Goal: Task Accomplishment & Management: Manage account settings

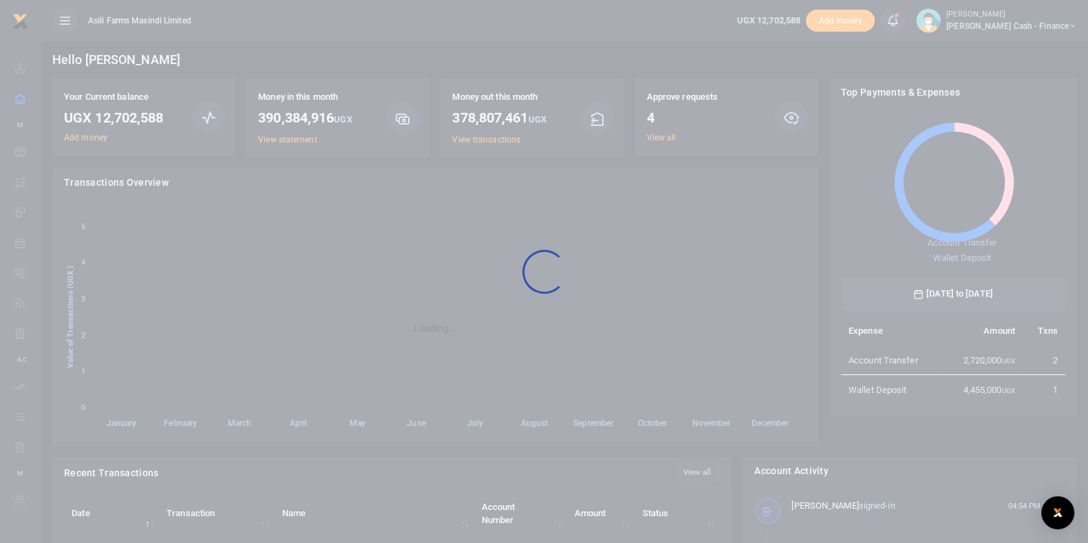
scroll to position [180, 211]
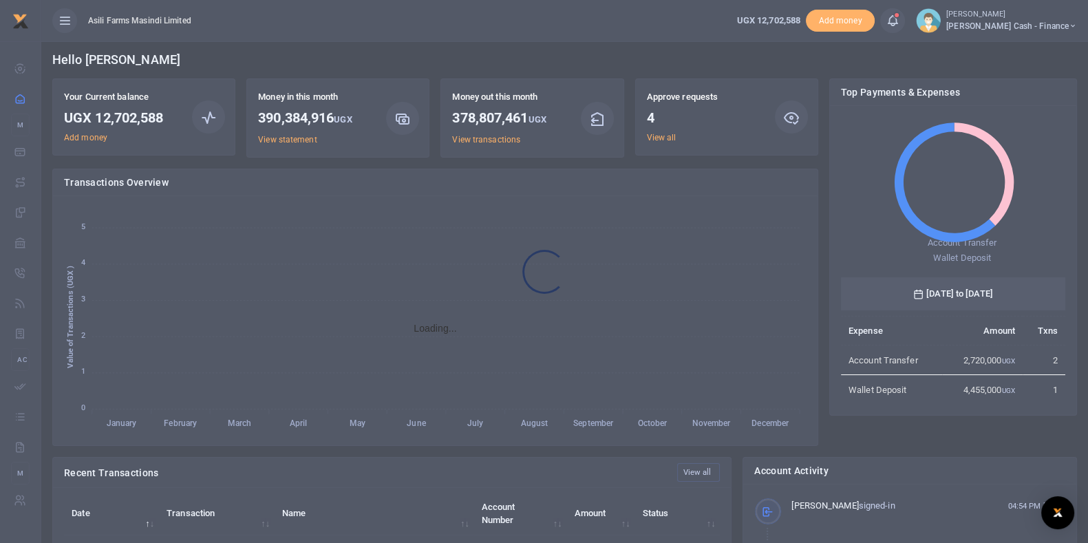
click at [658, 135] on div at bounding box center [544, 271] width 1088 height 543
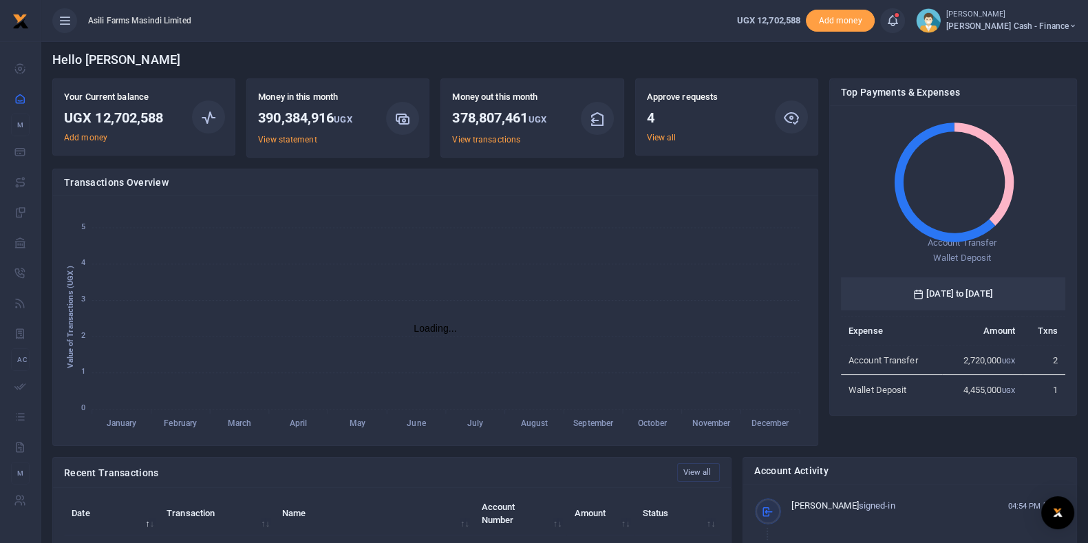
click at [658, 135] on div at bounding box center [544, 271] width 1088 height 543
click at [659, 137] on link "View all" at bounding box center [662, 138] width 30 height 10
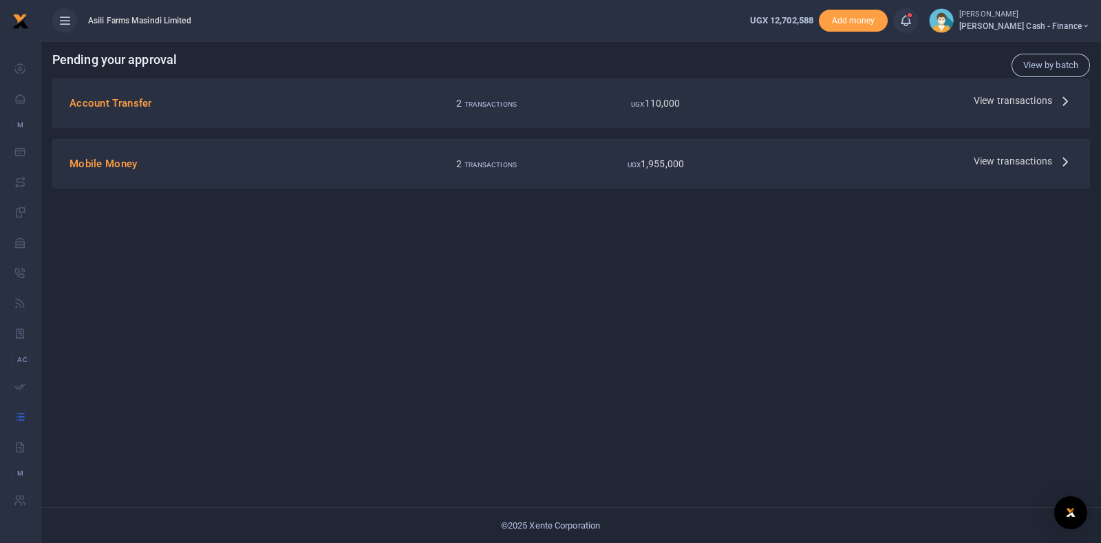
click at [1012, 166] on span "View transactions" at bounding box center [1013, 160] width 78 height 15
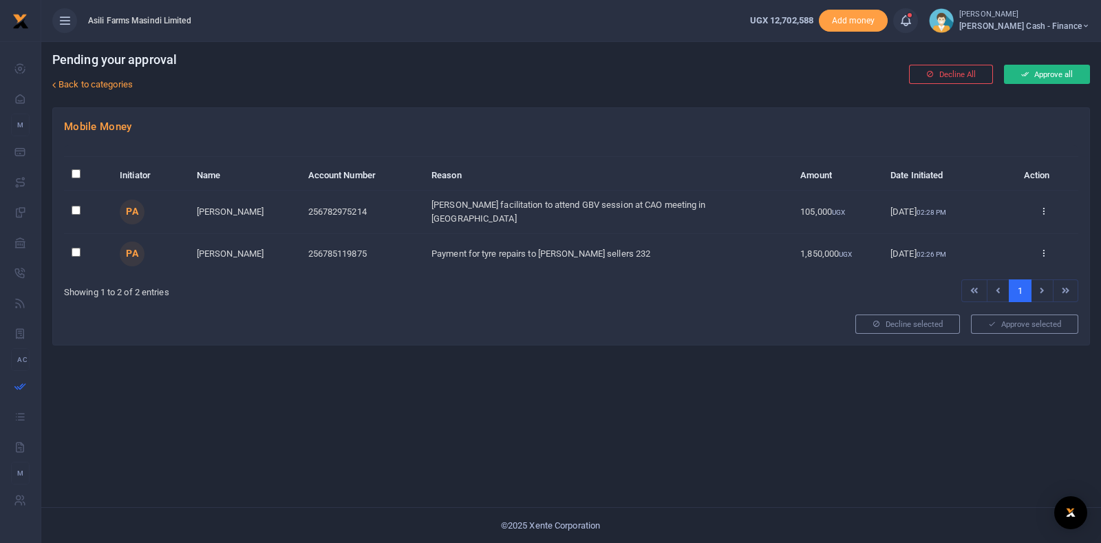
click at [1027, 77] on button "Approve all" at bounding box center [1047, 74] width 86 height 19
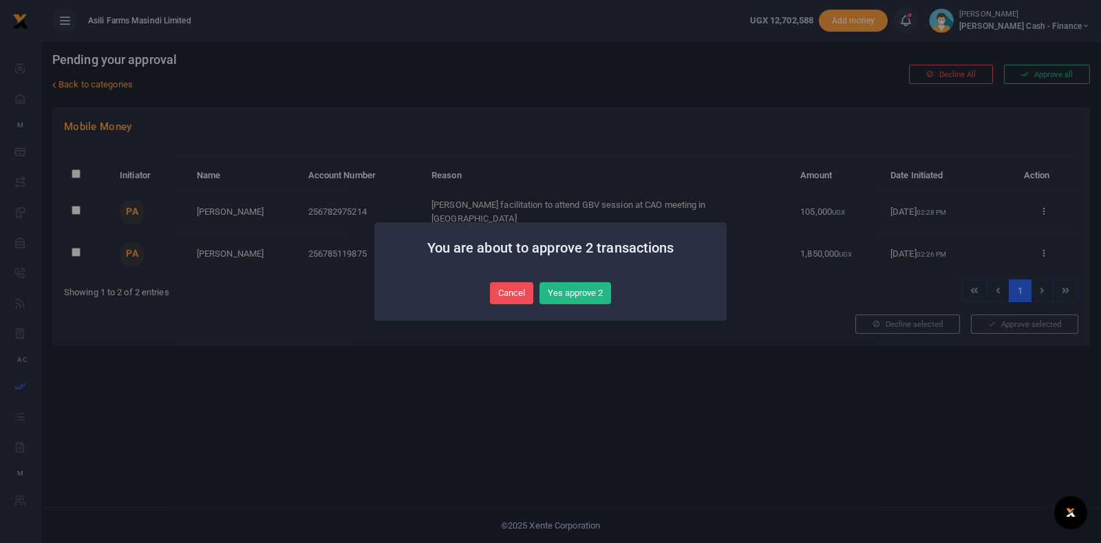
drag, startPoint x: 561, startPoint y: 313, endPoint x: 571, endPoint y: 316, distance: 10.0
click at [567, 311] on div "You are about to approve 2 transactions × Cancel No Yes approve 2" at bounding box center [550, 271] width 352 height 98
click at [584, 286] on button "Yes approve 2" at bounding box center [576, 293] width 72 height 22
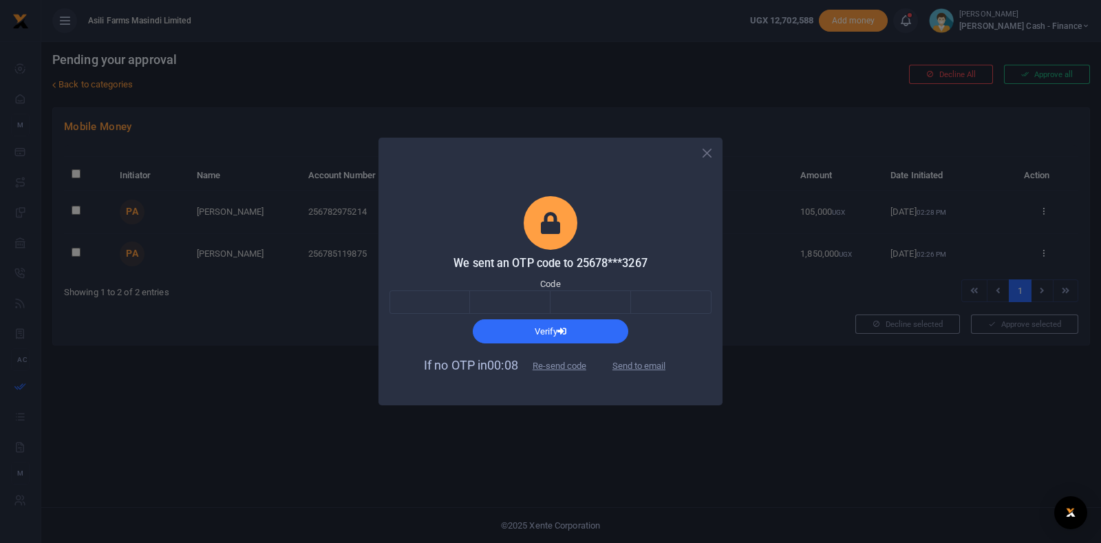
click at [645, 359] on span "Send to email" at bounding box center [639, 365] width 76 height 14
drag, startPoint x: 649, startPoint y: 360, endPoint x: 648, endPoint y: 346, distance: 13.8
click at [648, 346] on form "We sent an OTP code to 25678***3267 Code Verify If no OTP in 00:08 Re-send code…" at bounding box center [551, 287] width 322 height 182
click at [662, 363] on button "Send to email" at bounding box center [639, 365] width 76 height 23
click at [413, 306] on input "text" at bounding box center [430, 301] width 81 height 23
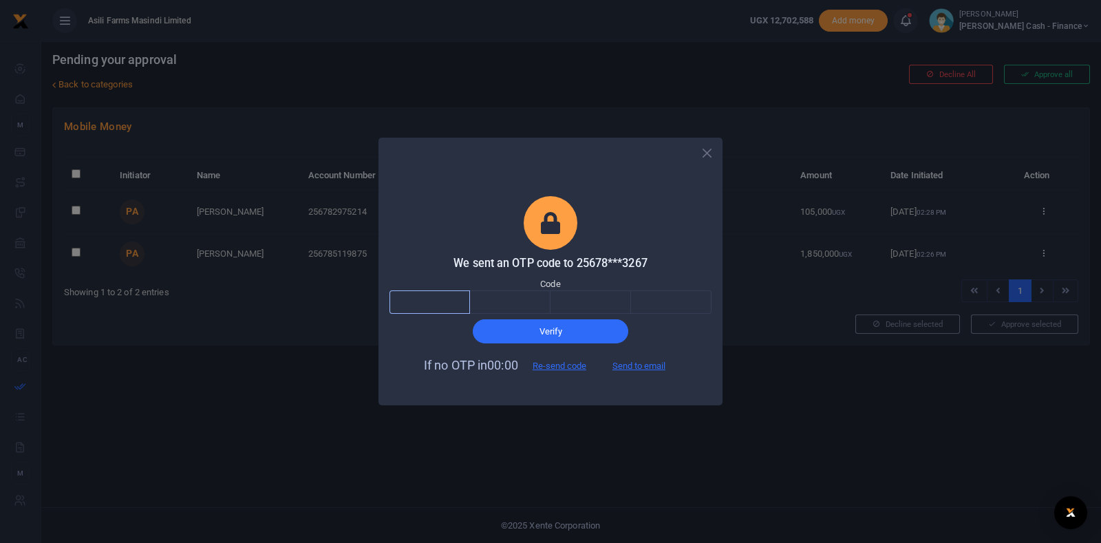
paste input "3"
type input "3"
type input "6"
type input "5"
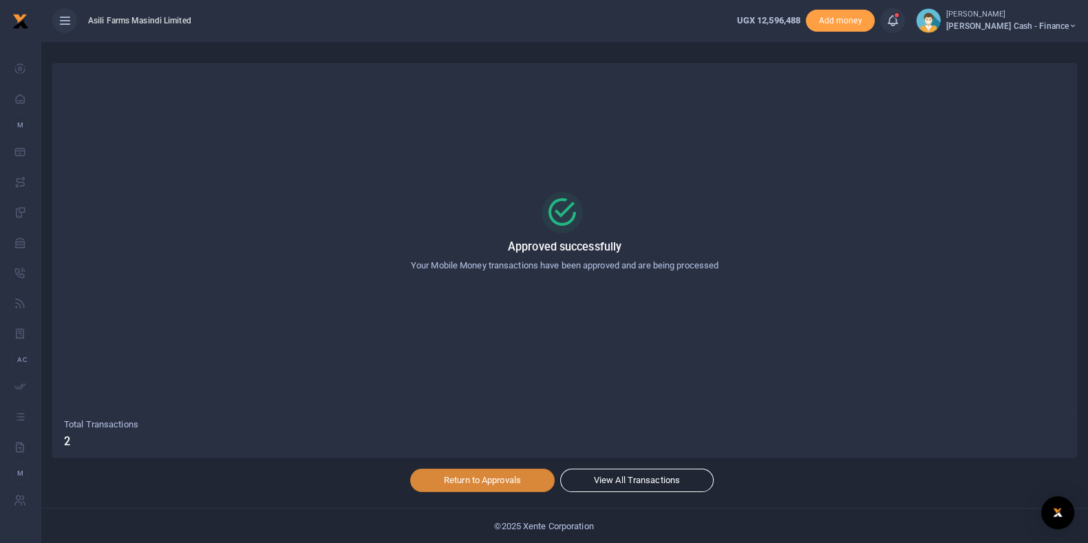
click at [509, 477] on link "Return to Approvals" at bounding box center [482, 480] width 145 height 23
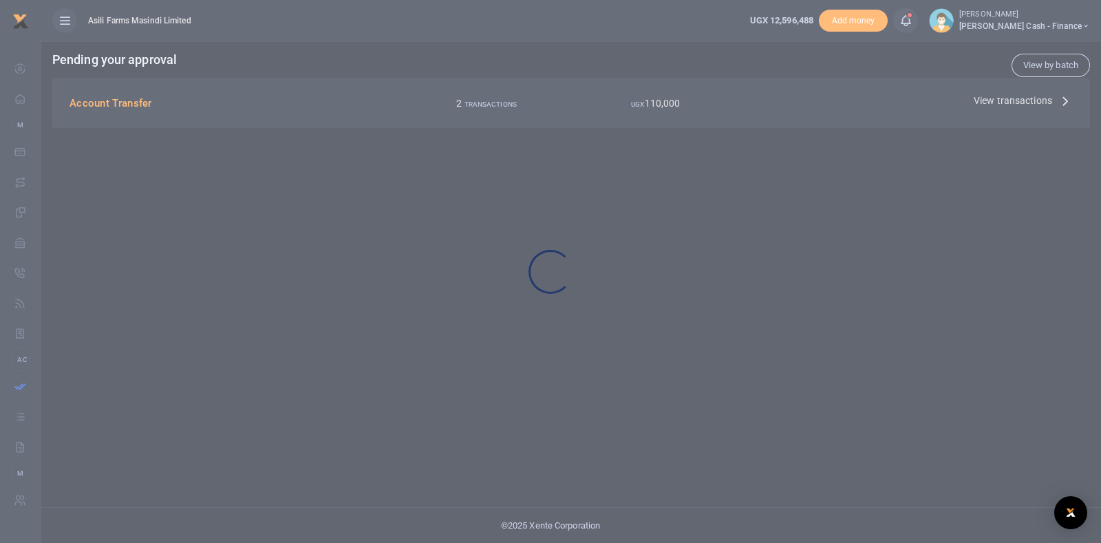
click at [998, 105] on div at bounding box center [550, 271] width 1101 height 543
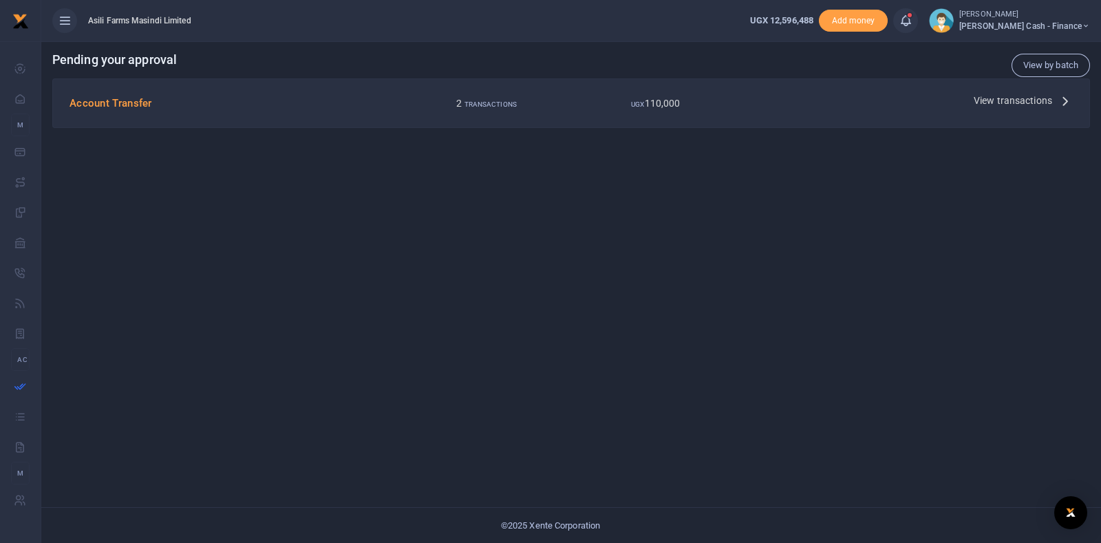
click at [999, 101] on div at bounding box center [550, 271] width 1101 height 543
click at [999, 101] on span "View transactions" at bounding box center [1013, 100] width 78 height 15
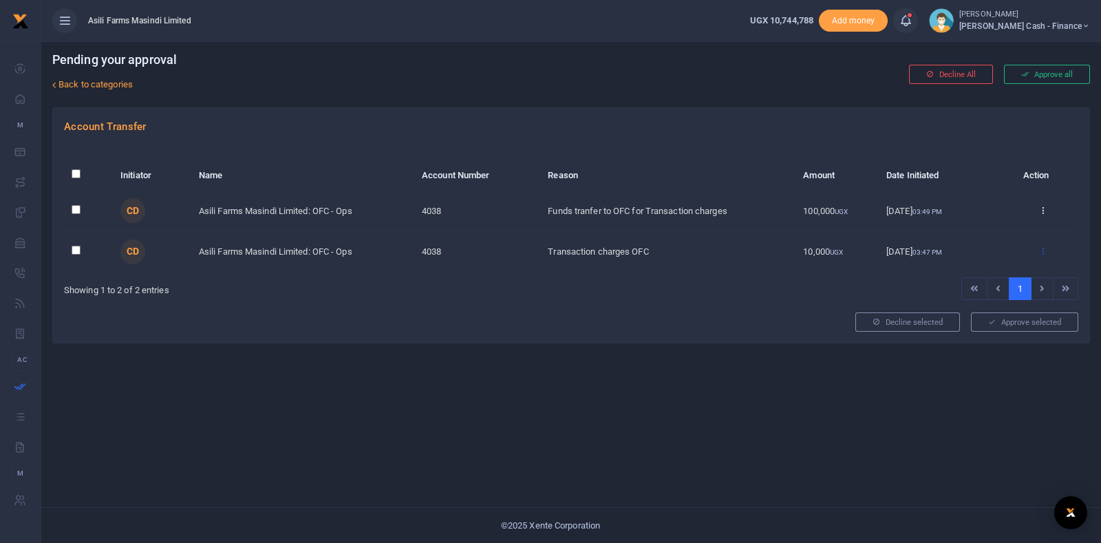
click at [1039, 248] on icon at bounding box center [1043, 251] width 9 height 10
click at [977, 306] on link "Decline" at bounding box center [992, 304] width 109 height 19
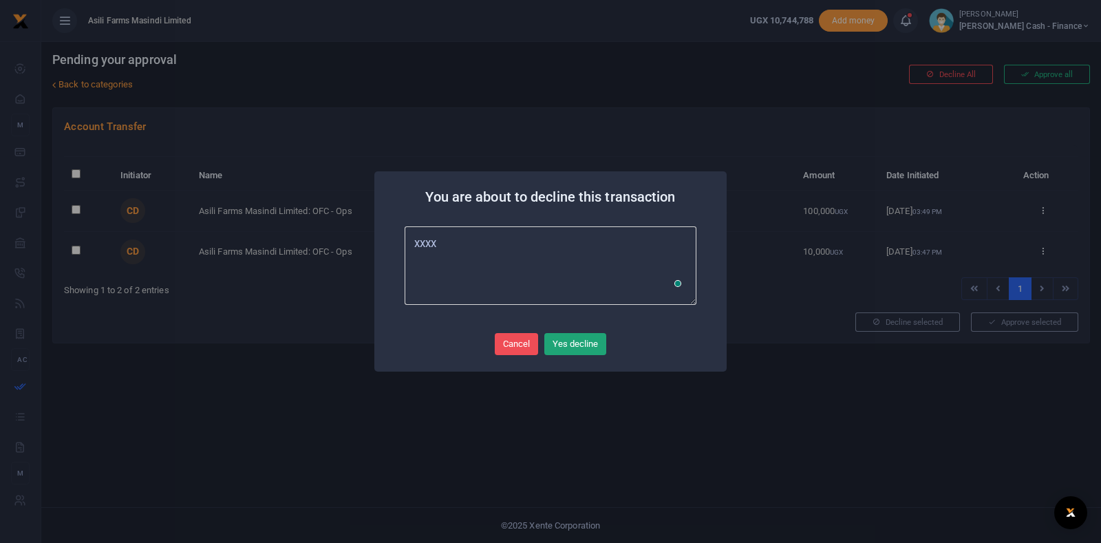
type textarea "xxxx"
click at [571, 343] on button "Yes decline" at bounding box center [575, 344] width 62 height 22
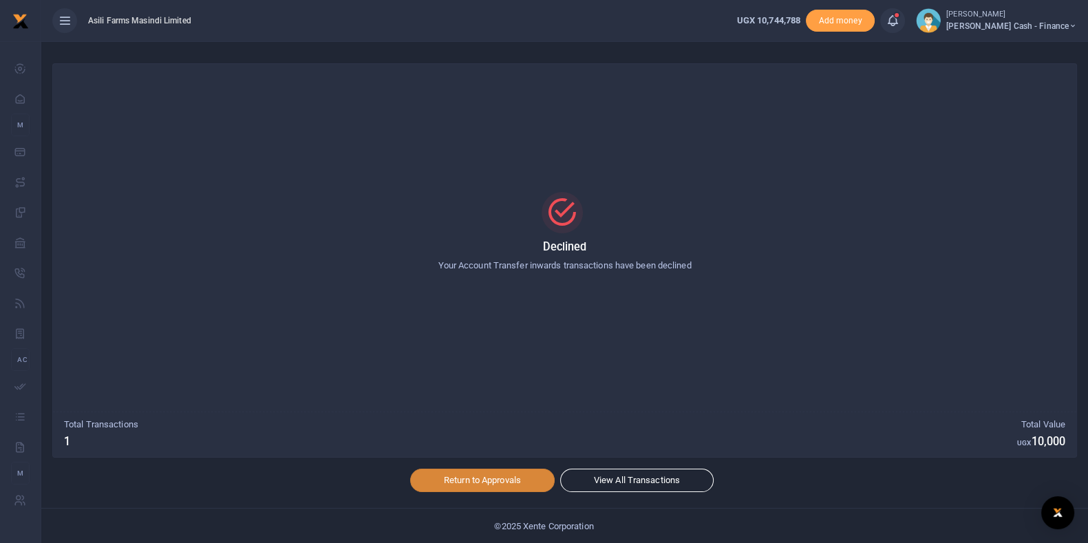
click at [458, 482] on link "Return to Approvals" at bounding box center [482, 480] width 145 height 23
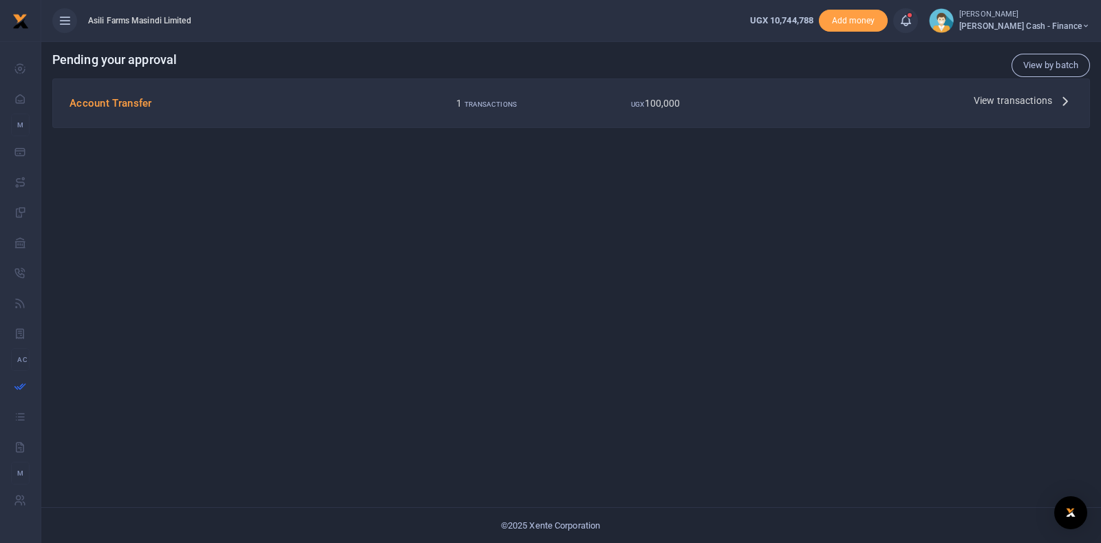
click at [1019, 98] on span "View transactions" at bounding box center [1013, 100] width 78 height 15
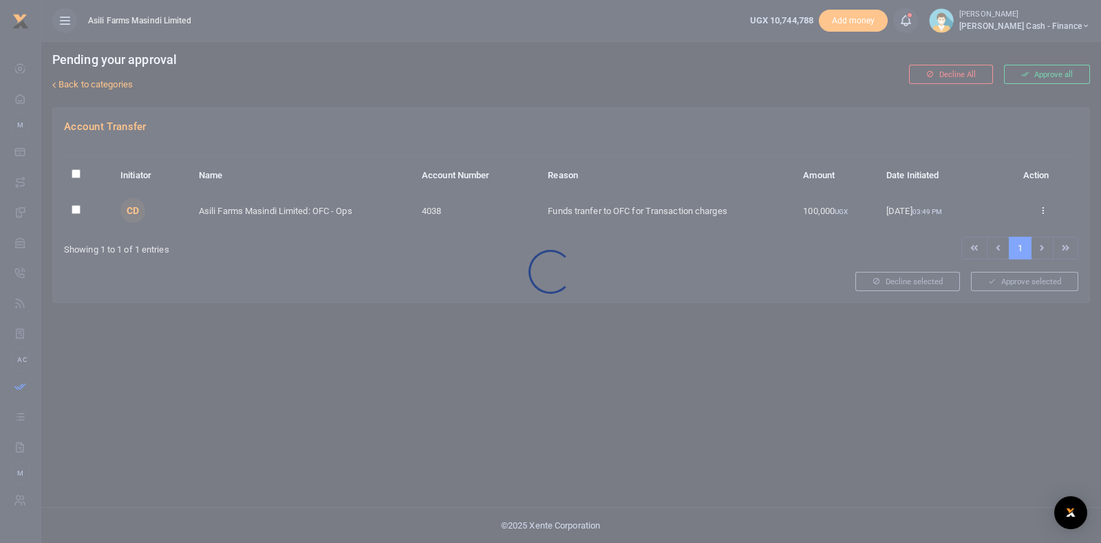
click at [1026, 74] on div at bounding box center [550, 271] width 1101 height 543
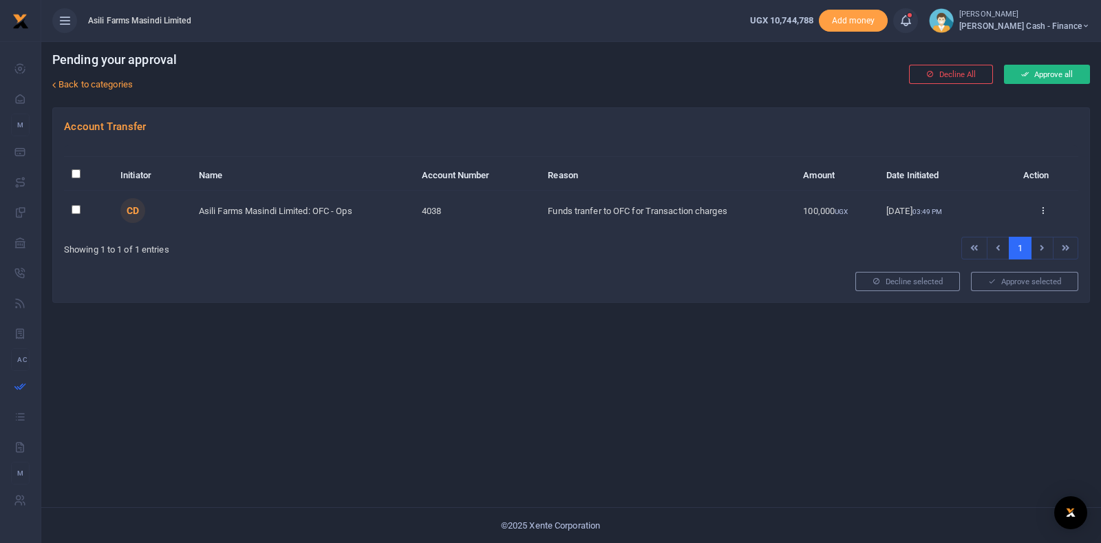
click at [1043, 70] on button "Approve all" at bounding box center [1047, 74] width 86 height 19
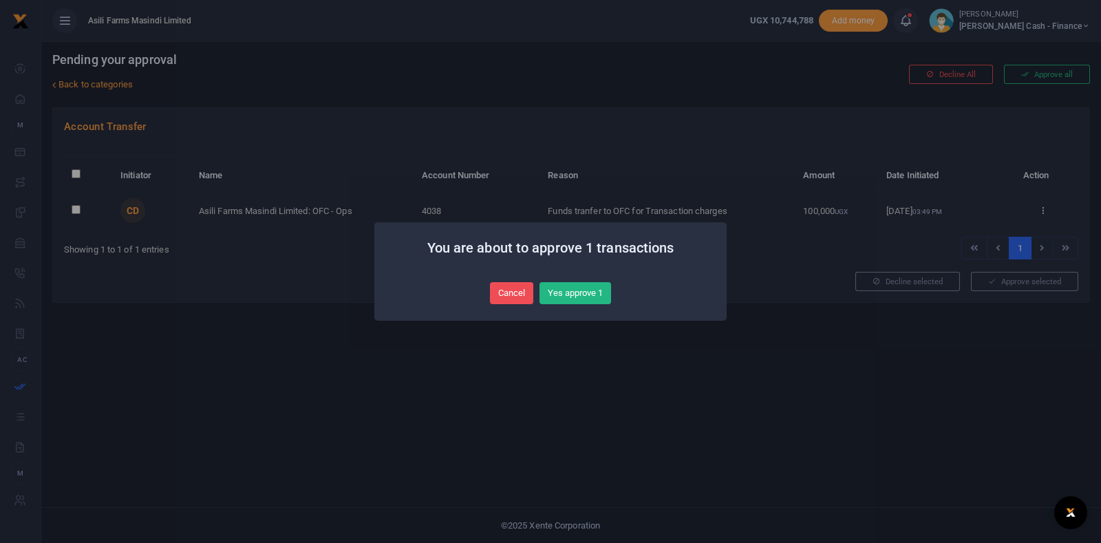
click at [578, 288] on button "Yes approve 1" at bounding box center [576, 293] width 72 height 22
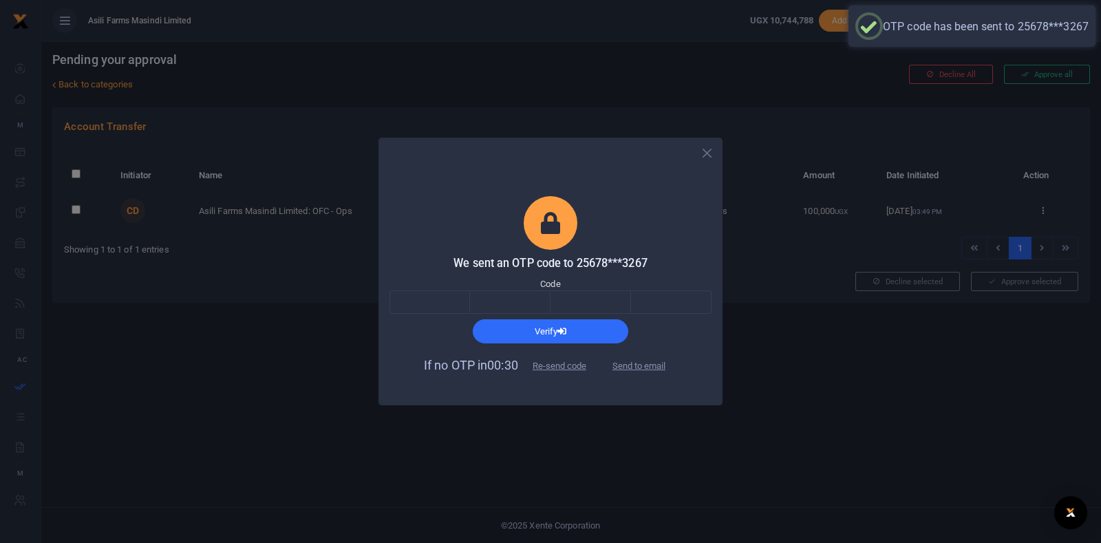
drag, startPoint x: 637, startPoint y: 370, endPoint x: 645, endPoint y: 373, distance: 8.3
click at [640, 371] on span "Send to email" at bounding box center [639, 365] width 76 height 14
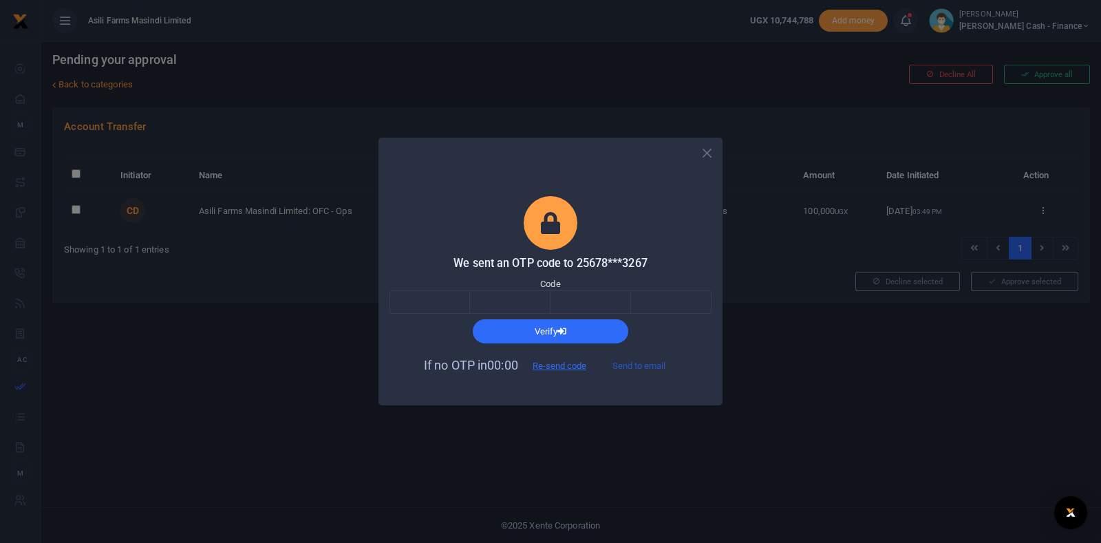
click at [647, 363] on button "Send to email" at bounding box center [639, 365] width 76 height 23
click at [464, 295] on input "text" at bounding box center [430, 301] width 81 height 23
paste input "3"
type input "3"
type input "2"
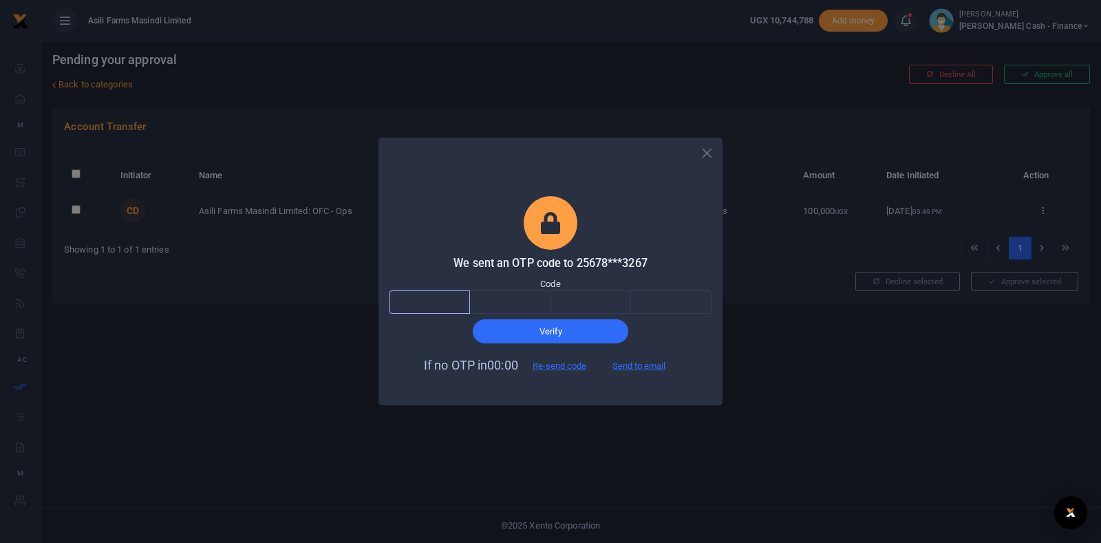
type input "9"
type input "7"
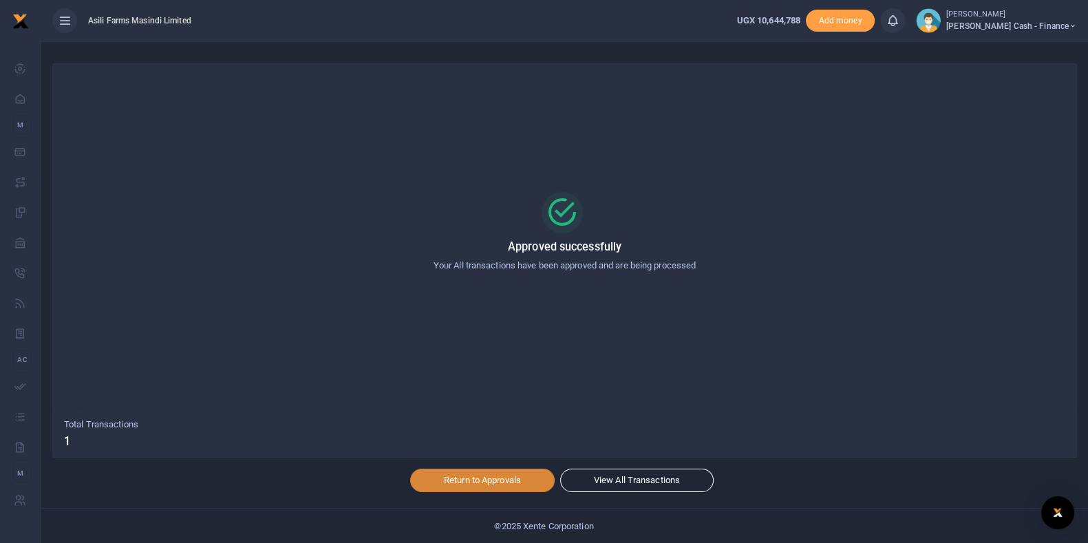
click at [503, 478] on link "Return to Approvals" at bounding box center [482, 480] width 145 height 23
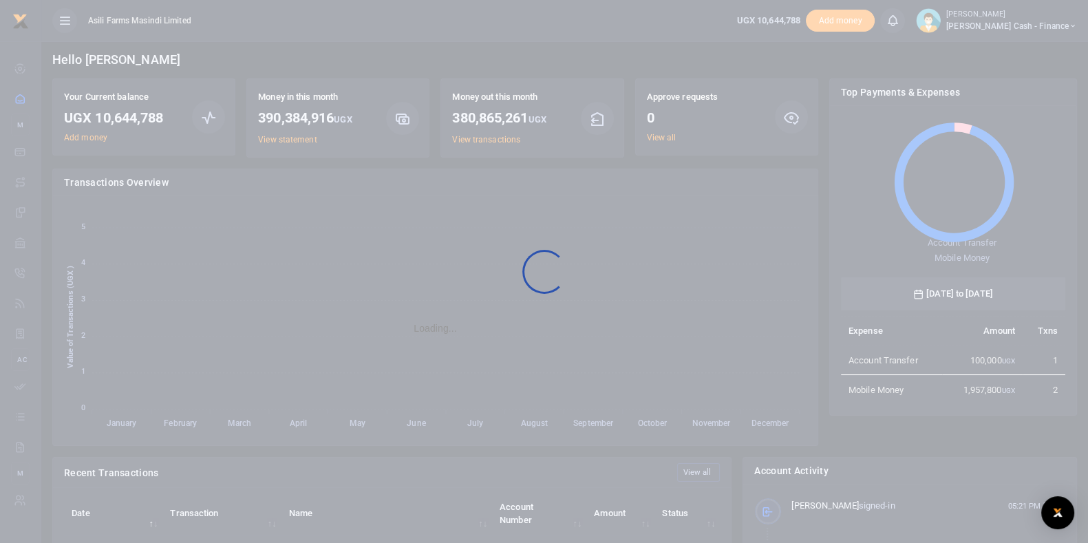
scroll to position [180, 211]
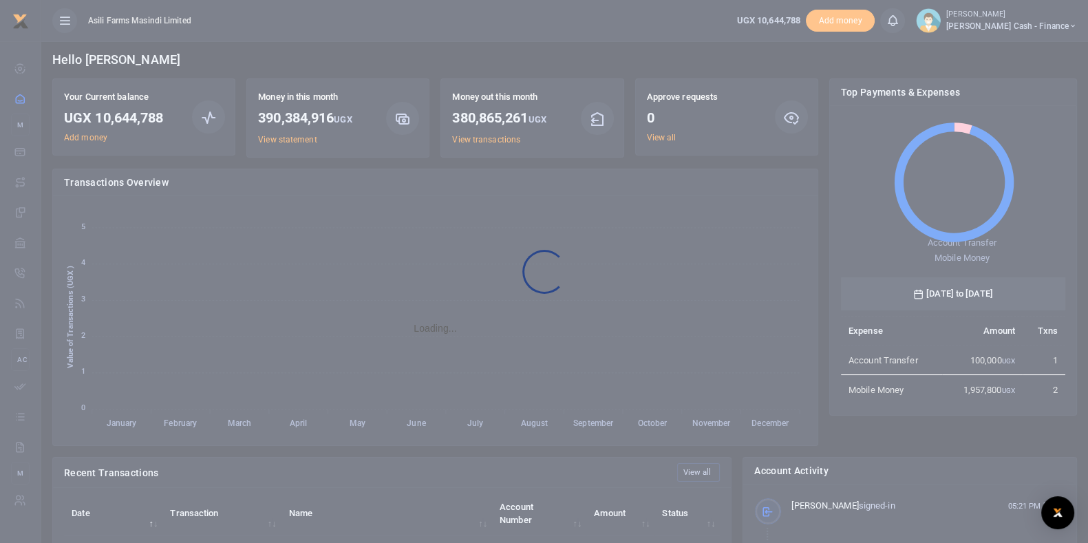
click at [1069, 18] on div at bounding box center [544, 271] width 1088 height 543
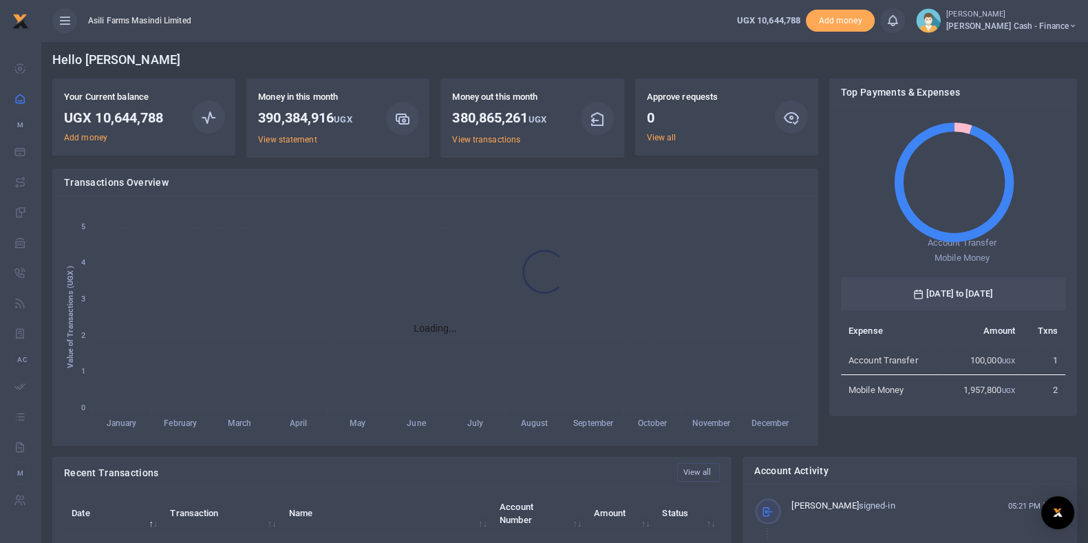
click at [1070, 22] on div at bounding box center [544, 271] width 1088 height 543
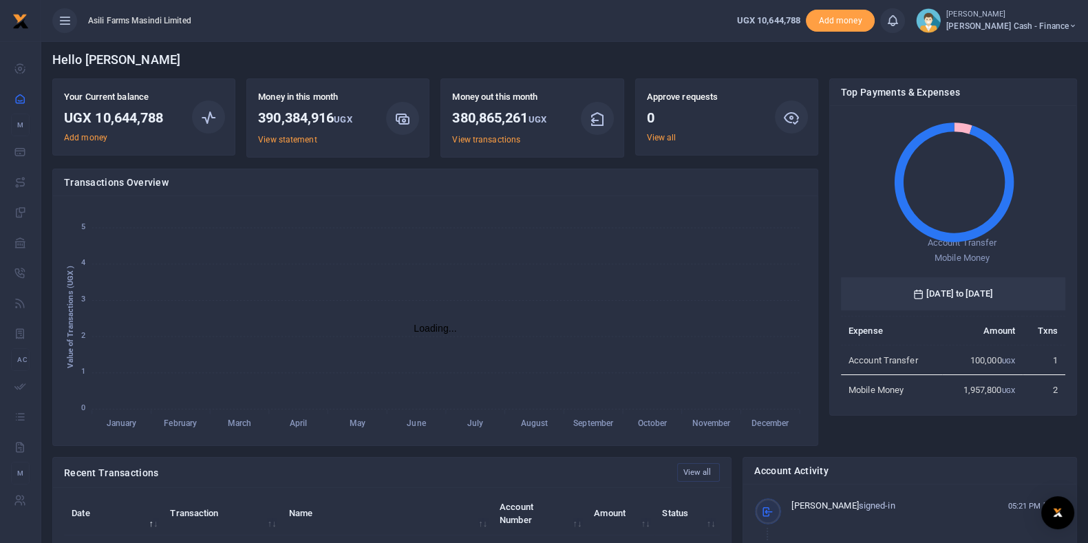
click at [1070, 25] on icon at bounding box center [1073, 26] width 8 height 10
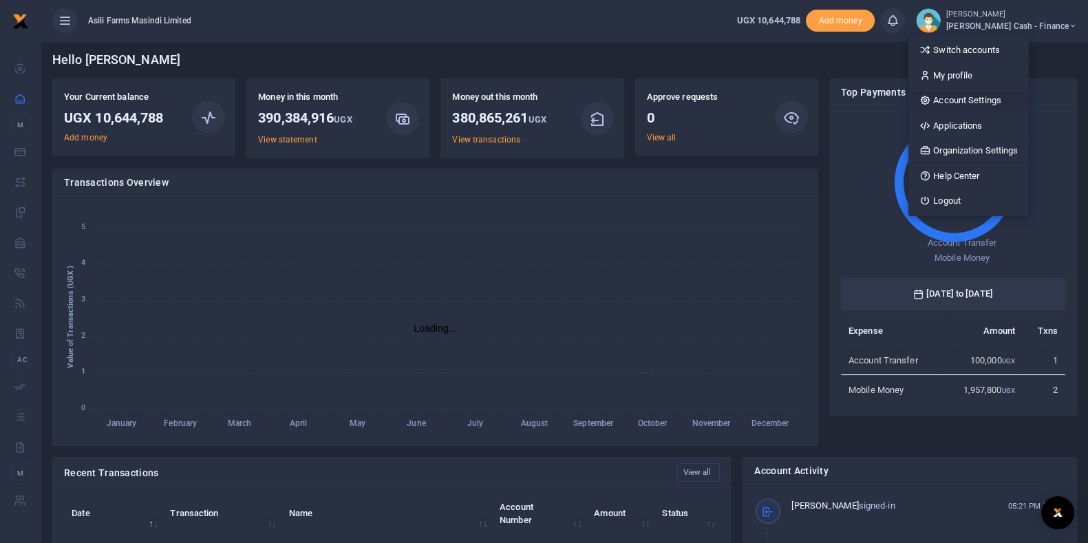
click at [1026, 107] on link "Account Settings" at bounding box center [969, 100] width 120 height 19
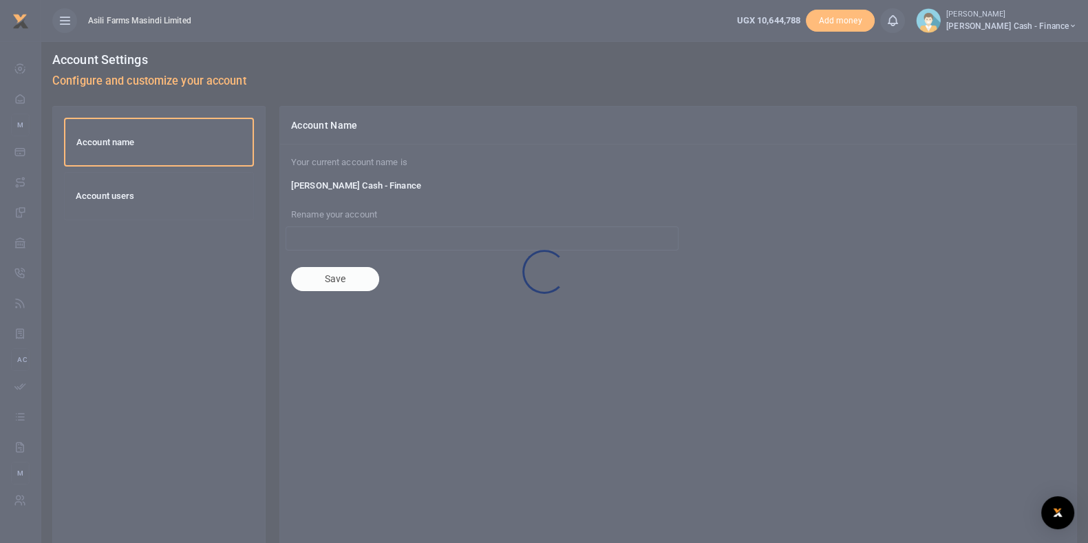
click at [139, 193] on div at bounding box center [544, 271] width 1088 height 543
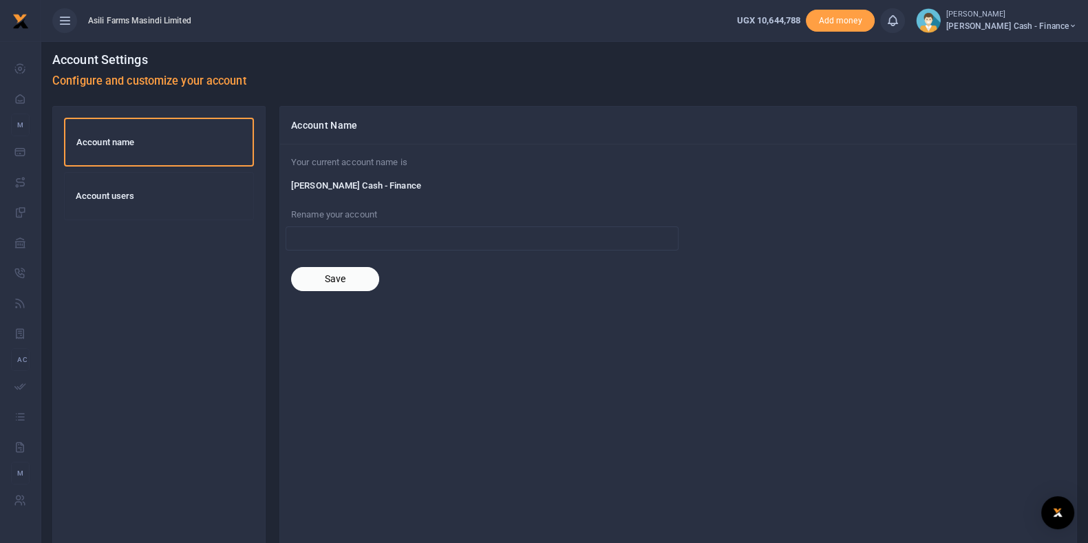
click at [136, 194] on h6 "Account users" at bounding box center [159, 196] width 167 height 11
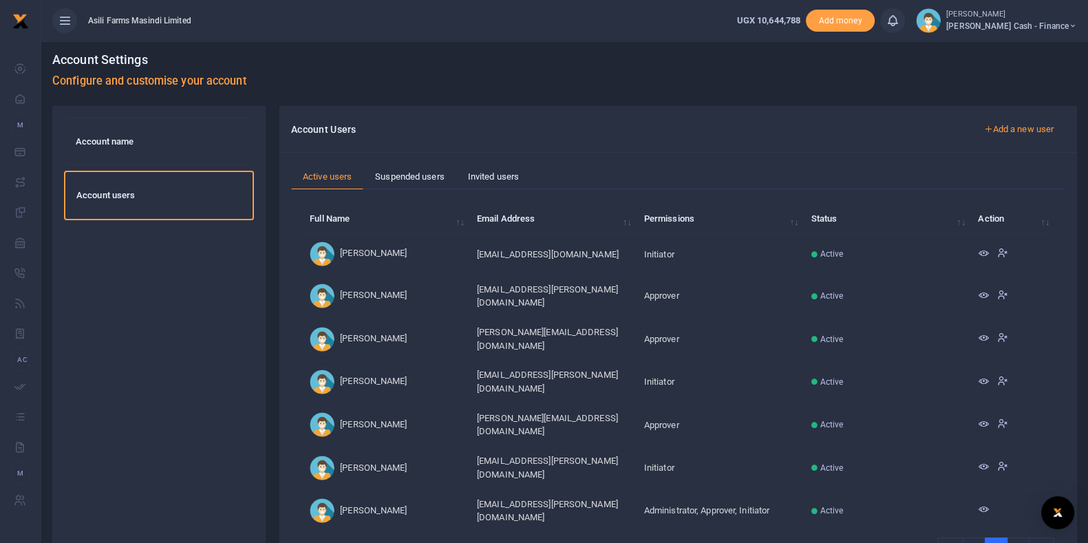
click at [1005, 128] on link "Add a new user" at bounding box center [1019, 129] width 94 height 23
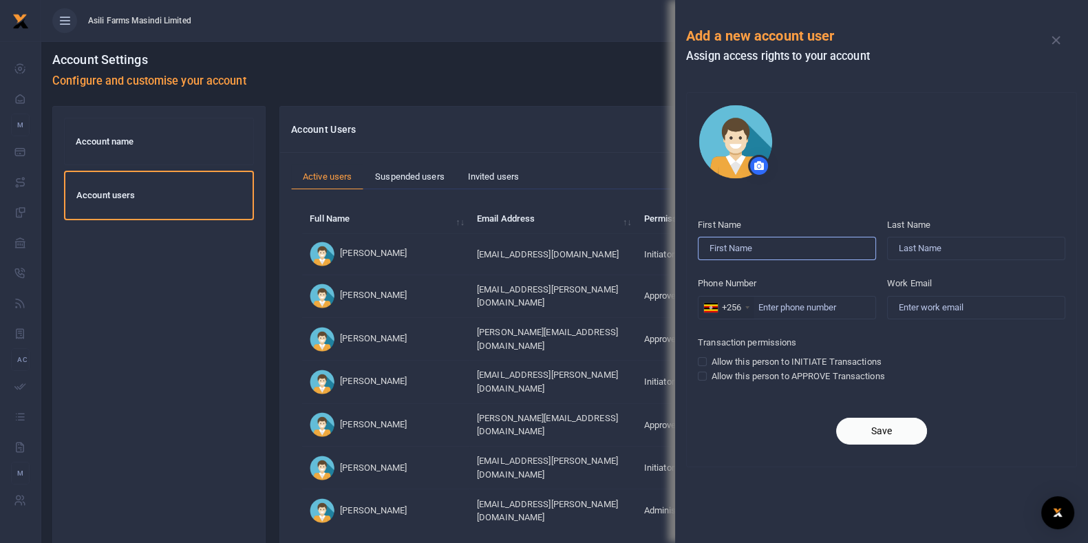
click at [799, 246] on input "First Name" at bounding box center [787, 248] width 178 height 23
type input "[PERSON_NAME]"
click at [912, 244] on input "Last Name" at bounding box center [976, 248] width 178 height 23
type input "Mutebi"
click at [932, 308] on input "Work Email" at bounding box center [976, 307] width 178 height 23
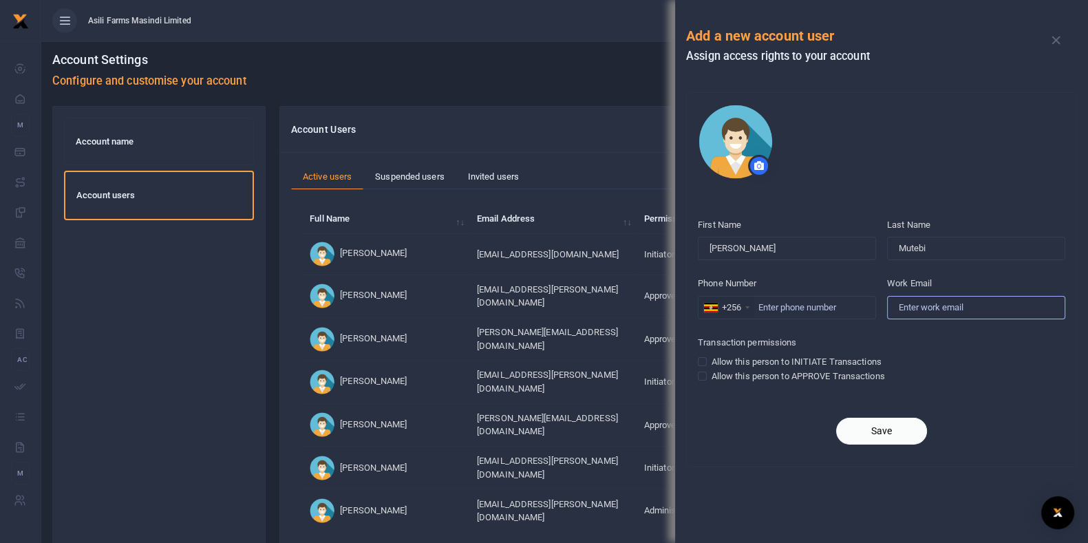
paste input "517,665,262.40"
type input "517,665,262.40"
drag, startPoint x: 976, startPoint y: 302, endPoint x: 699, endPoint y: 255, distance: 281.3
click at [699, 255] on div "First Name [PERSON_NAME] Last Name Mutebi Phone Number +256 [GEOGRAPHIC_DATA] +…" at bounding box center [881, 304] width 379 height 183
paste input "[EMAIL_ADDRESS][PERSON_NAME][DOMAIN_NAME]"
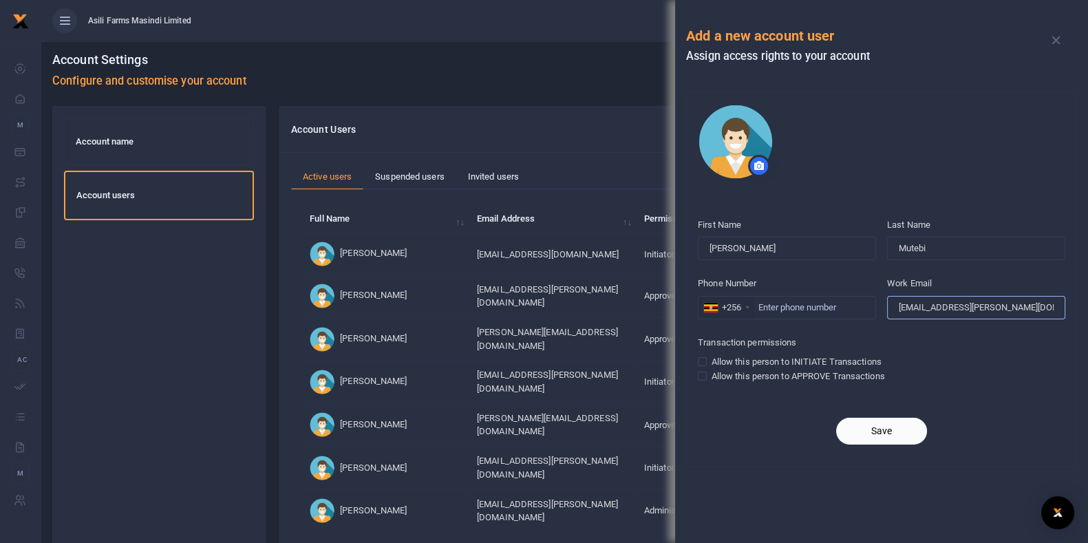
type input "[EMAIL_ADDRESS][PERSON_NAME][DOMAIN_NAME]"
click at [799, 304] on input "Phone Number" at bounding box center [787, 307] width 178 height 23
click at [993, 363] on div "Allow this person to INITIATE Transactions" at bounding box center [882, 362] width 368 height 14
click at [743, 361] on label "Allow this person to INITIATE Transactions" at bounding box center [797, 362] width 170 height 14
click at [707, 361] on input "Allow this person to INITIATE Transactions" at bounding box center [702, 361] width 9 height 9
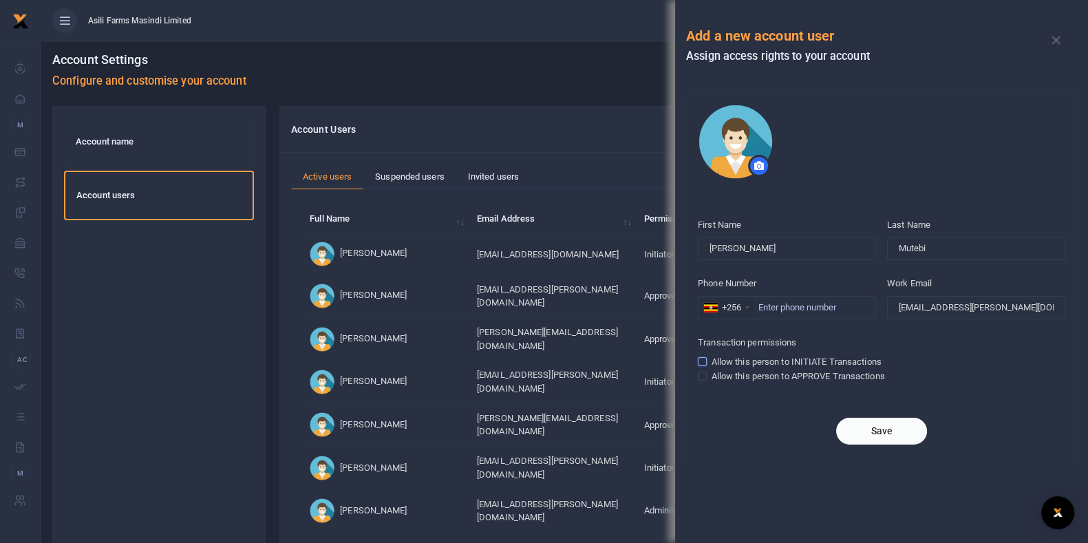
checkbox input "true"
click at [774, 299] on input "Phone Number" at bounding box center [787, 307] width 178 height 23
type input "773730972"
click at [884, 423] on button "Save" at bounding box center [881, 431] width 91 height 27
